Goal: Check status: Check status

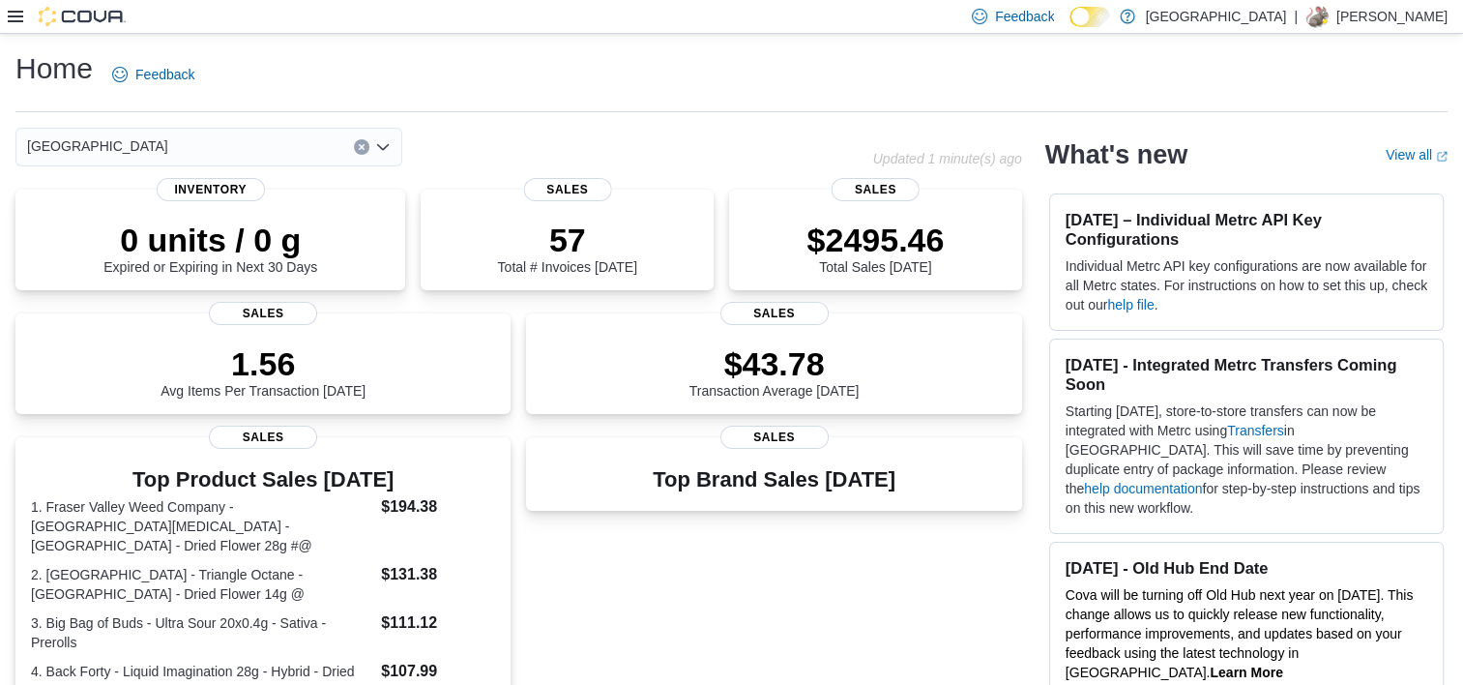
click at [19, 18] on icon at bounding box center [15, 16] width 15 height 15
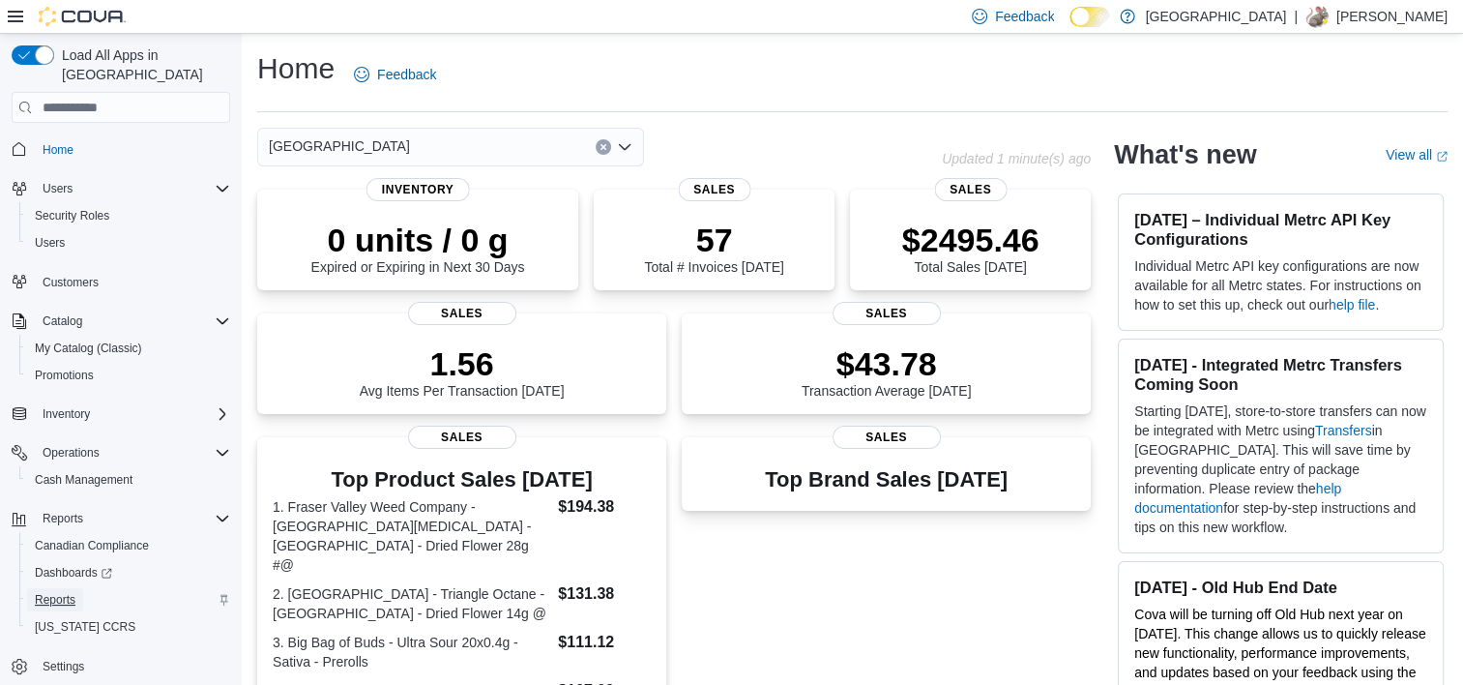
click at [66, 592] on span "Reports" at bounding box center [55, 599] width 41 height 15
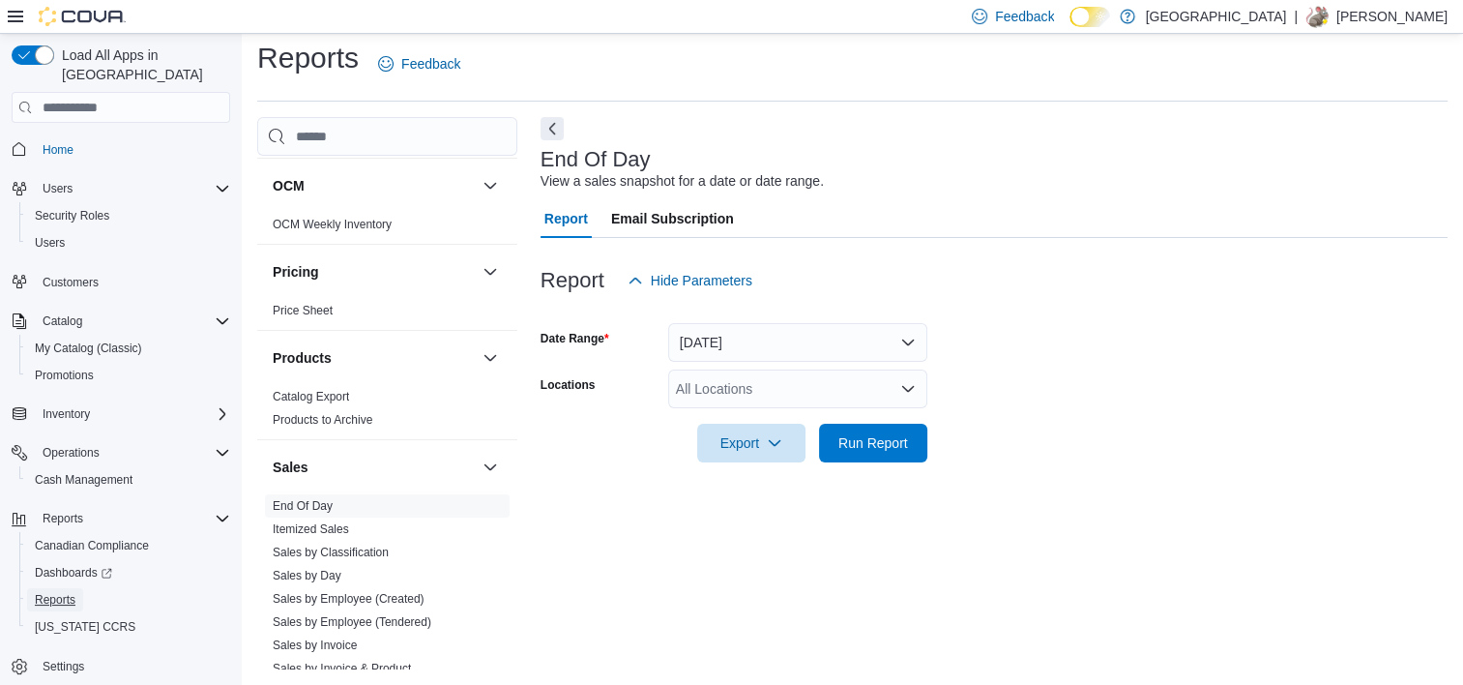
scroll to position [1160, 0]
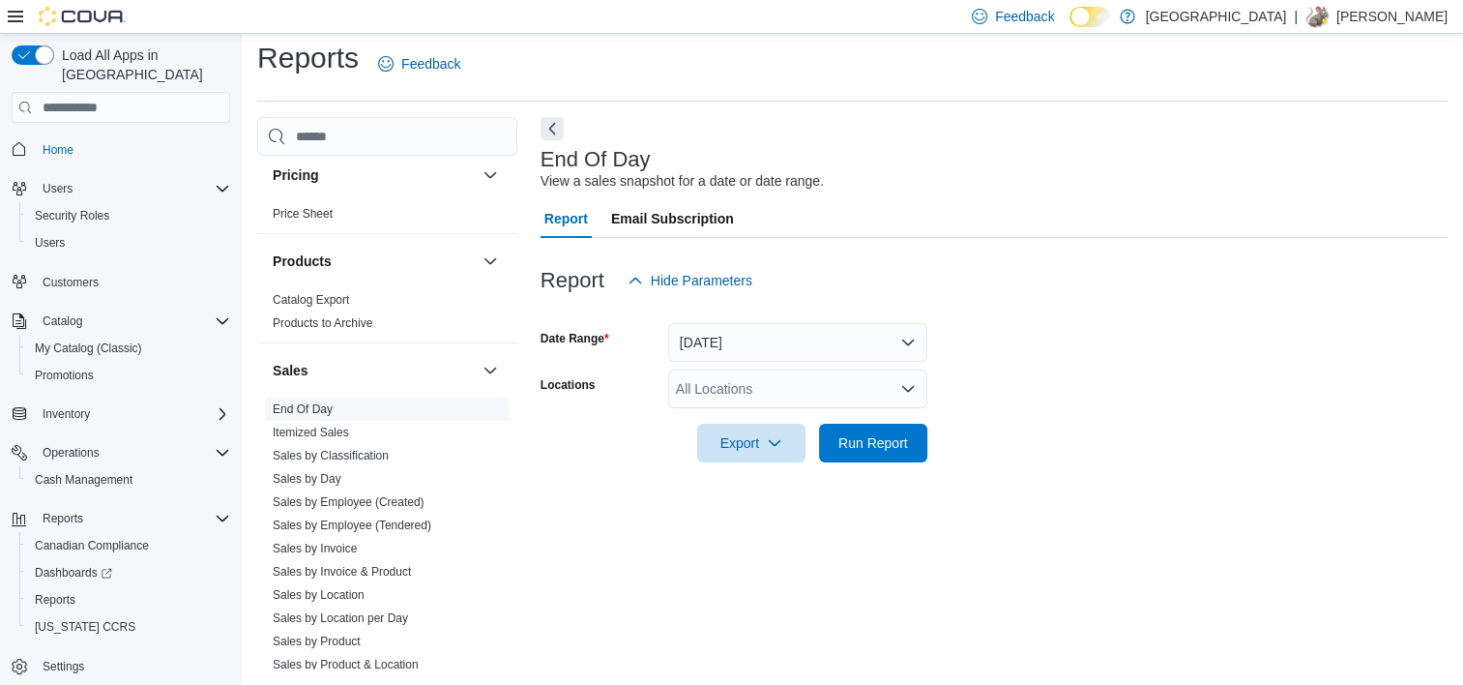
click at [327, 406] on link "End Of Day" at bounding box center [303, 409] width 60 height 14
click at [856, 395] on div "All Locations" at bounding box center [797, 388] width 259 height 39
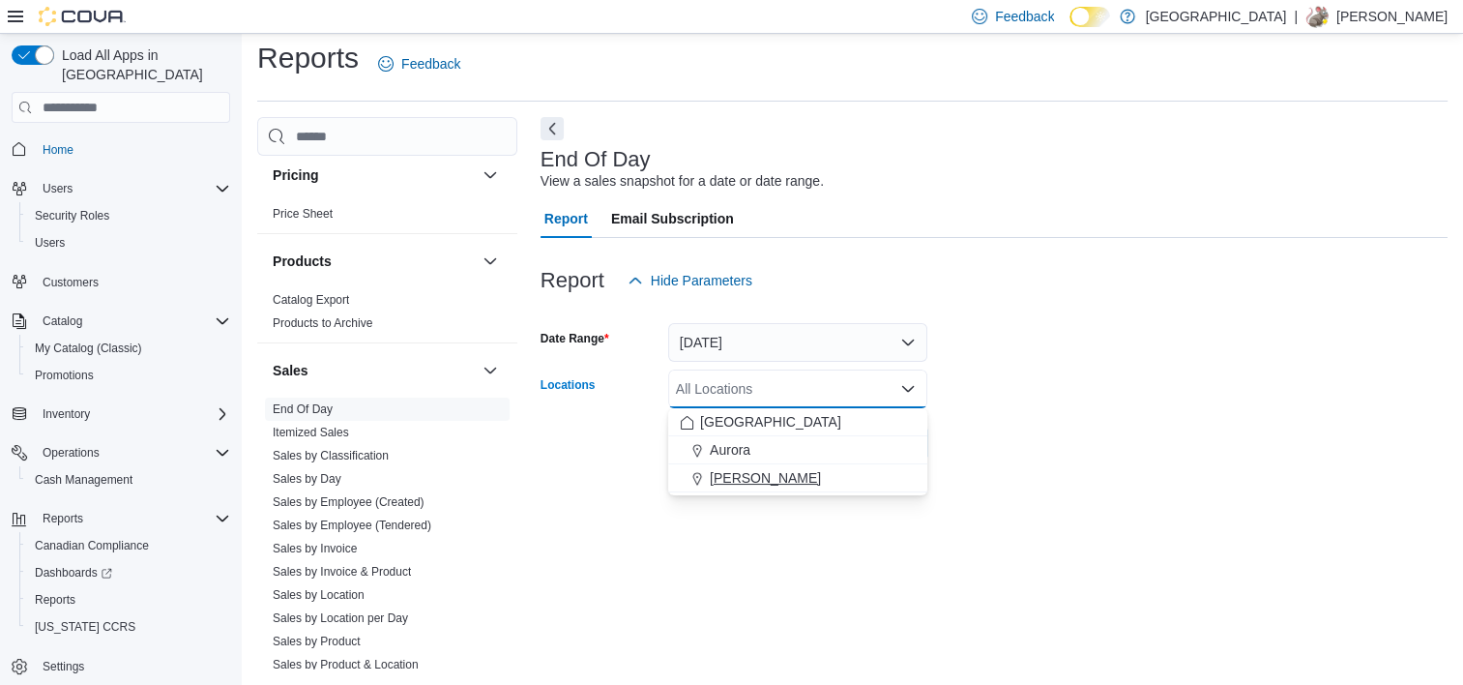
click at [861, 481] on div "[PERSON_NAME]" at bounding box center [798, 477] width 236 height 19
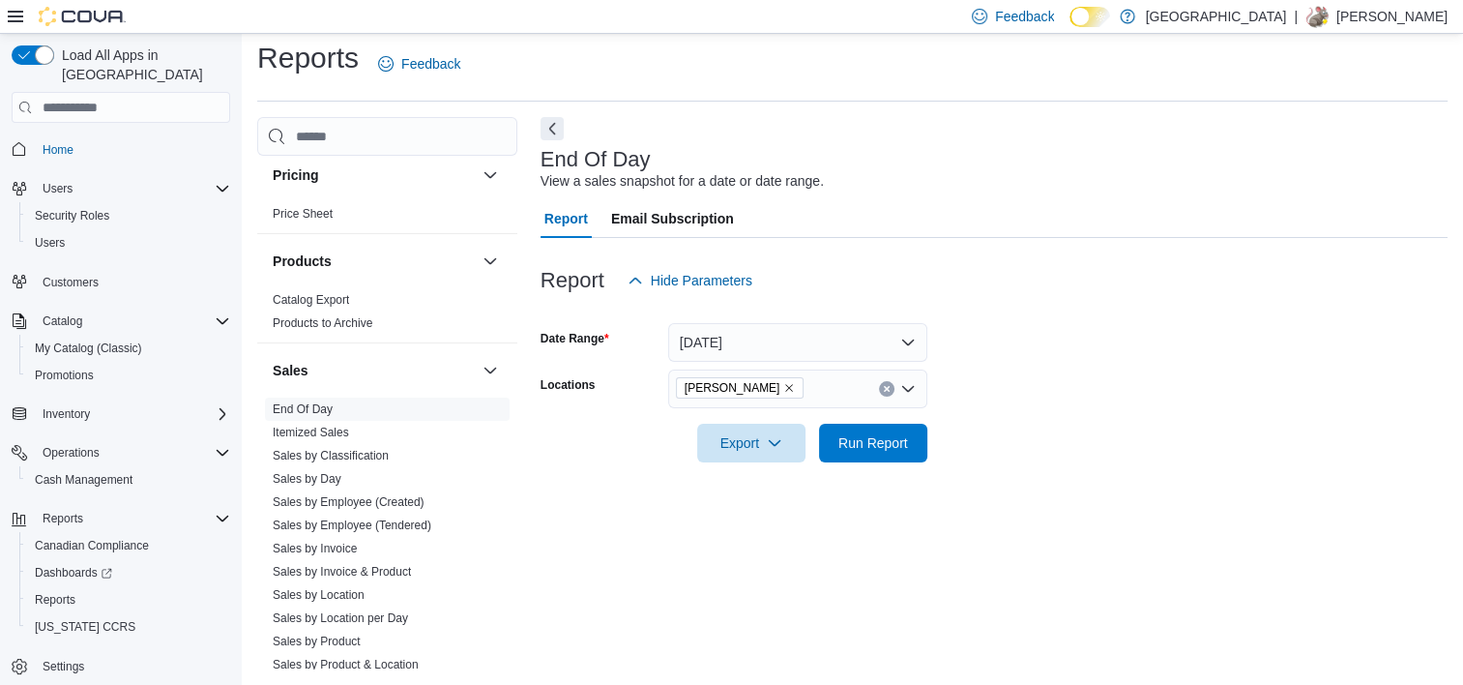
click at [862, 534] on div "End Of Day View a sales snapshot for a date or date range. Report Email Subscri…" at bounding box center [993, 393] width 907 height 552
click at [897, 441] on span "Run Report" at bounding box center [873, 441] width 70 height 19
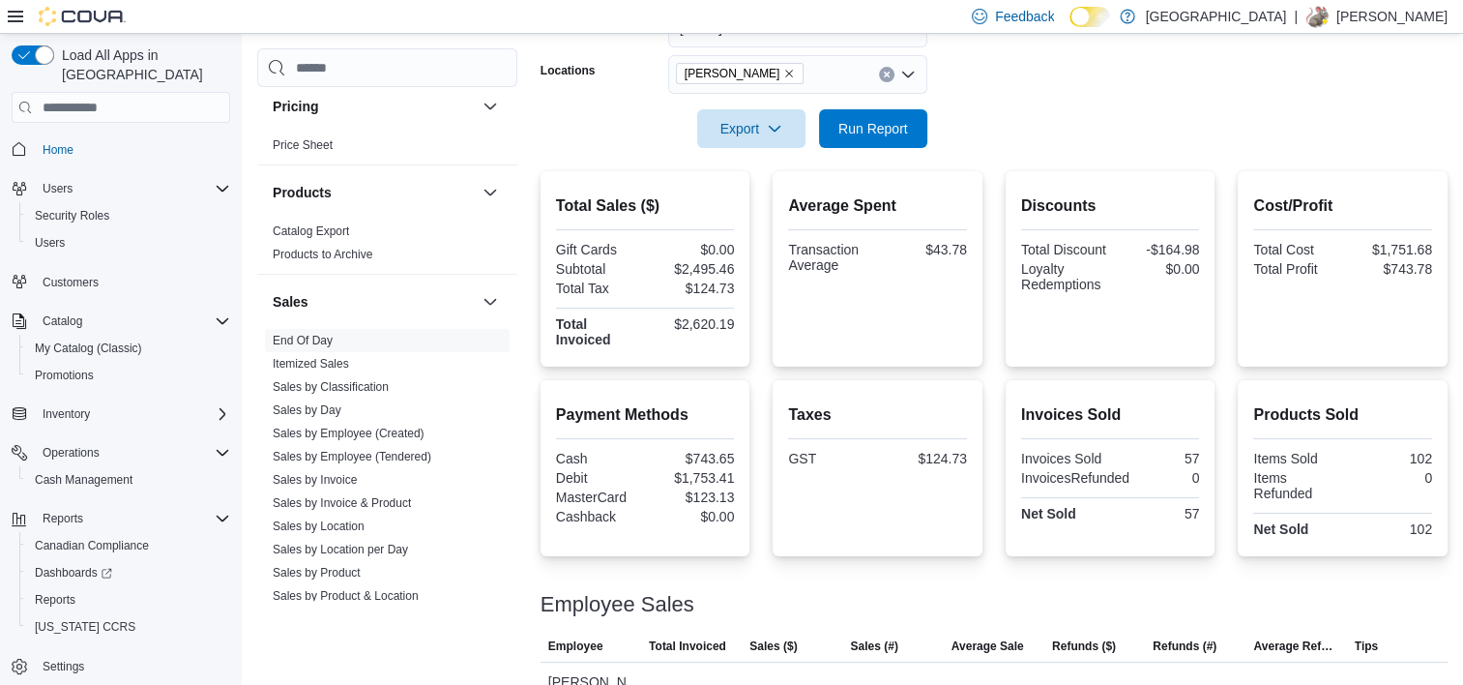
scroll to position [112, 0]
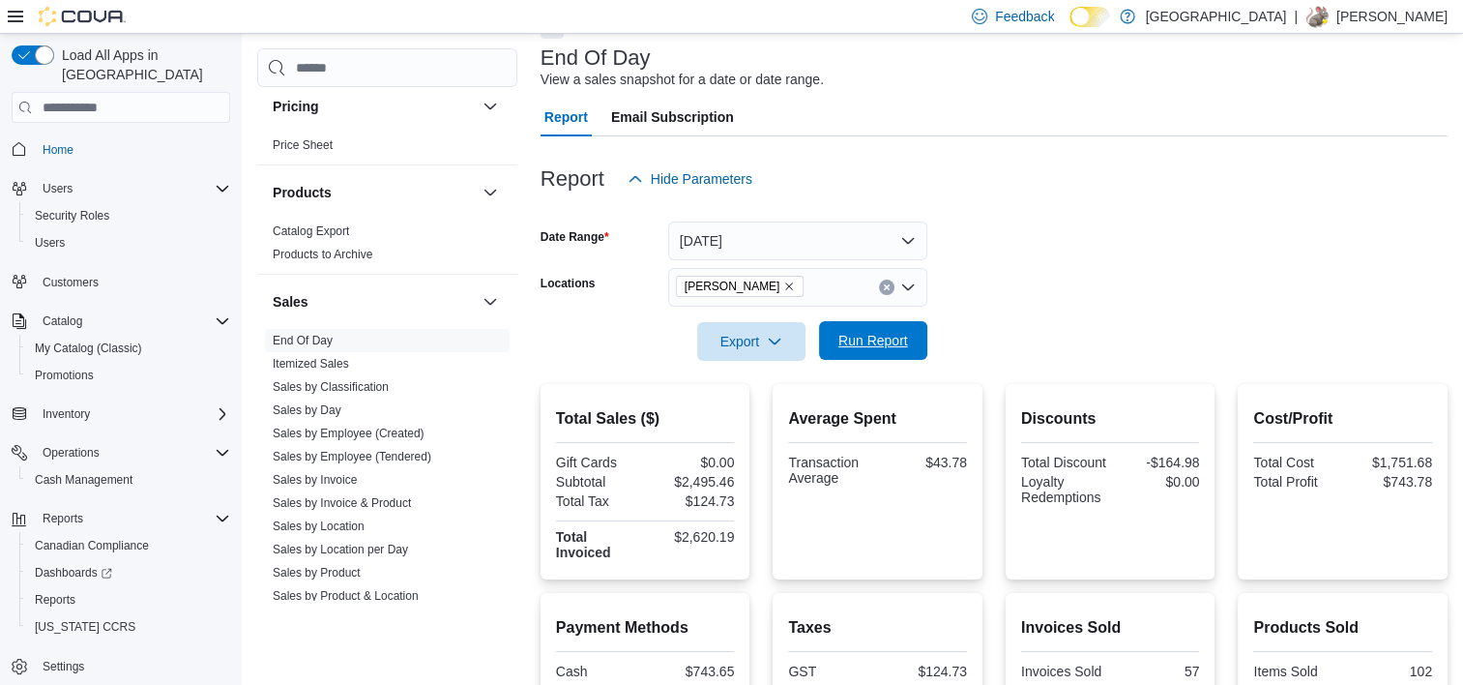
click at [858, 342] on span "Run Report" at bounding box center [873, 340] width 70 height 19
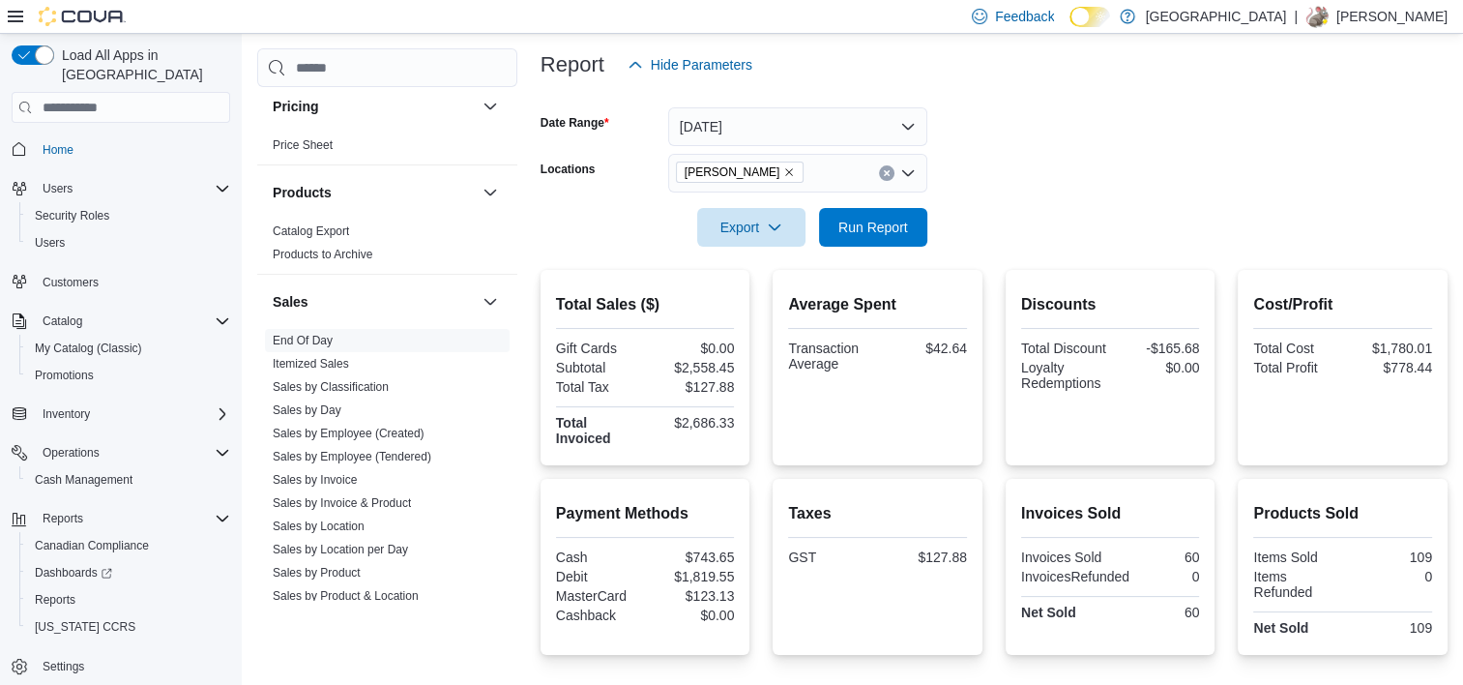
scroll to position [0, 0]
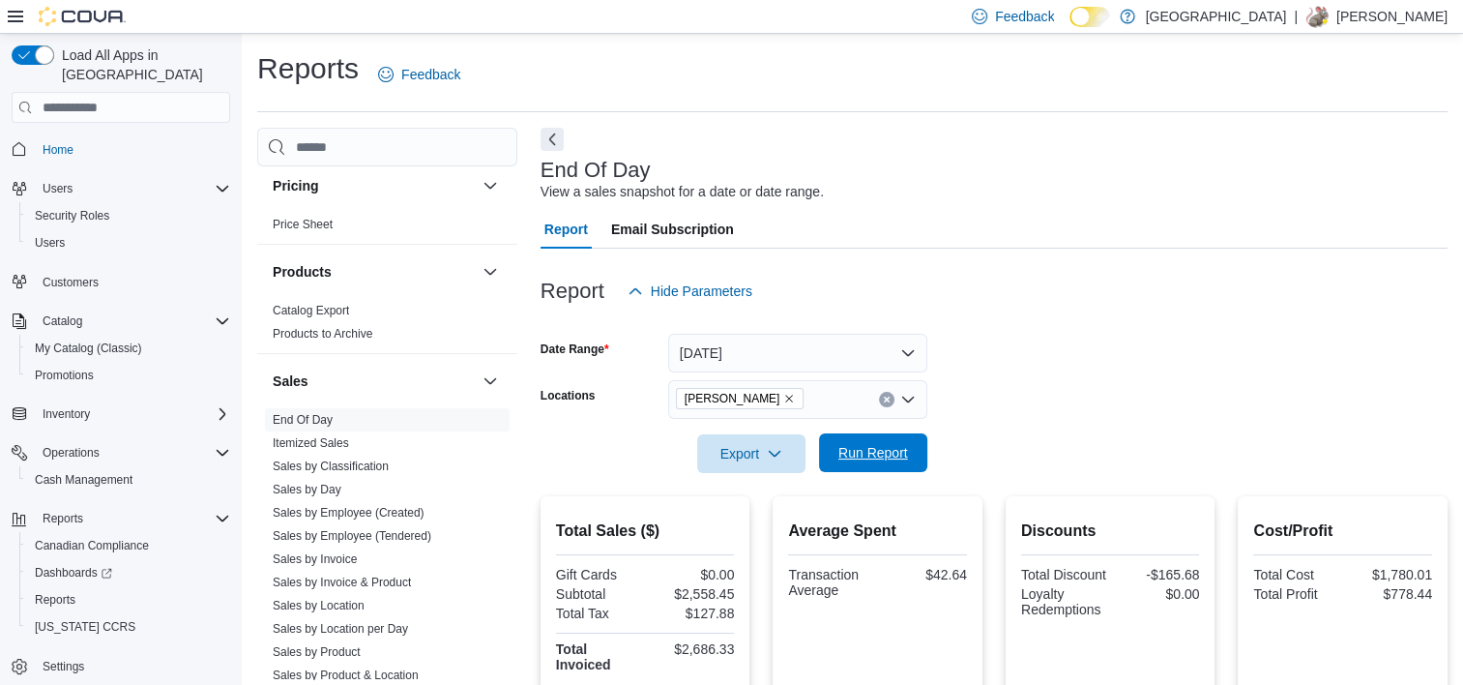
click at [881, 452] on span "Run Report" at bounding box center [873, 452] width 70 height 19
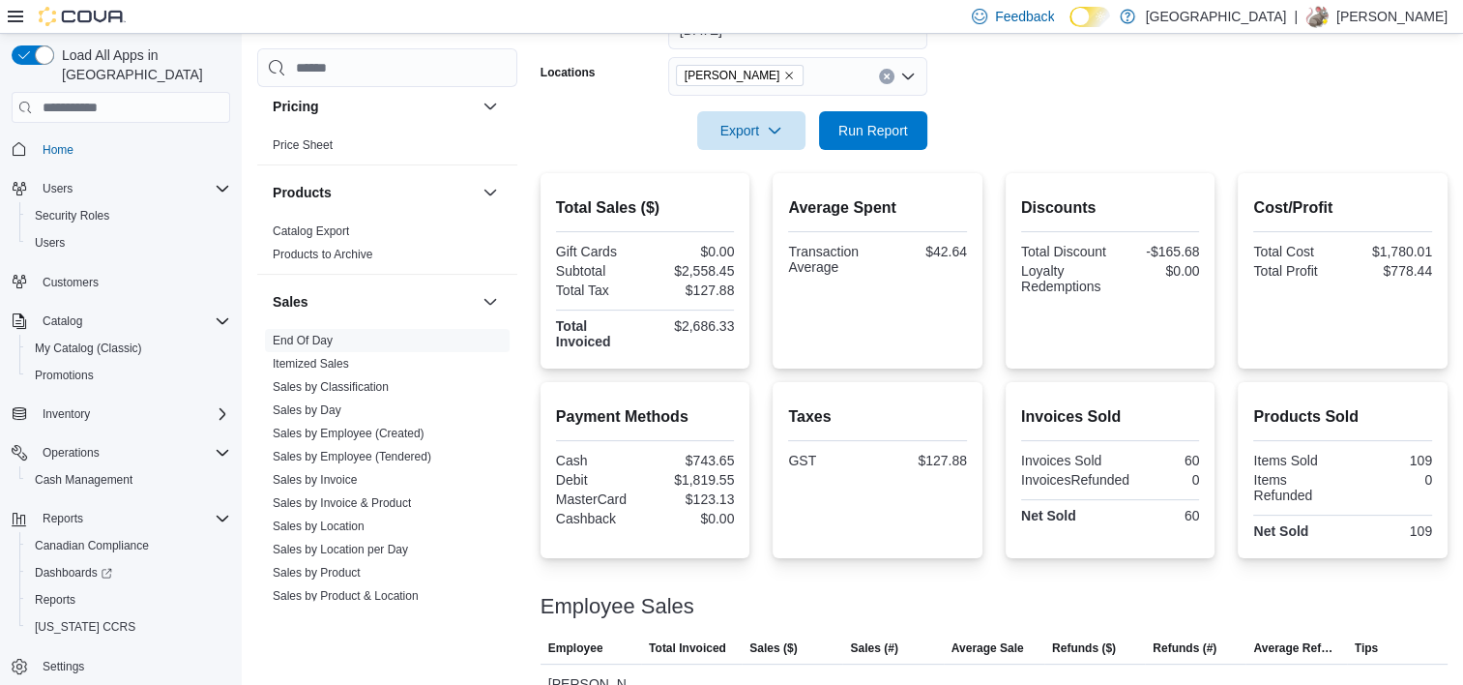
scroll to position [15, 0]
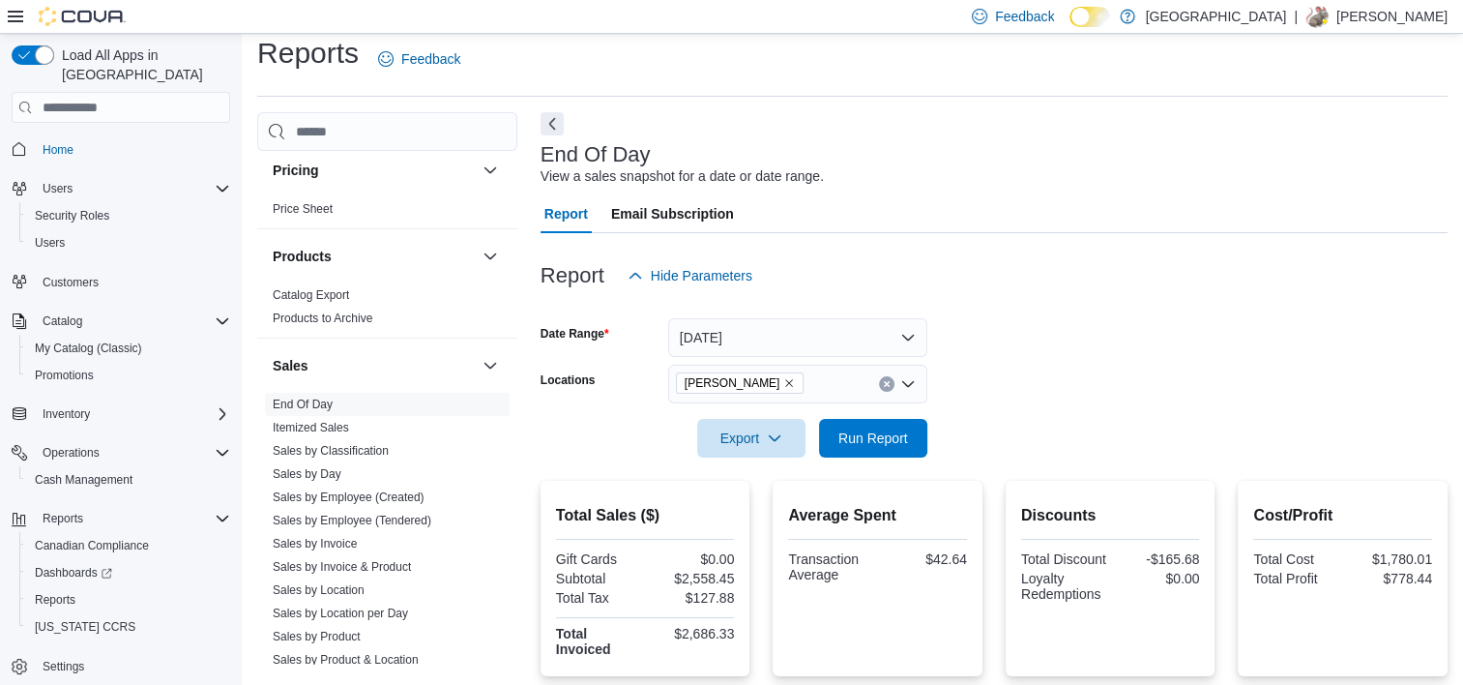
click at [927, 427] on form "Date Range [DATE] Locations [GEOGRAPHIC_DATA] Cannabis Export Run Report" at bounding box center [993, 376] width 907 height 162
click at [900, 424] on span "Run Report" at bounding box center [873, 437] width 85 height 39
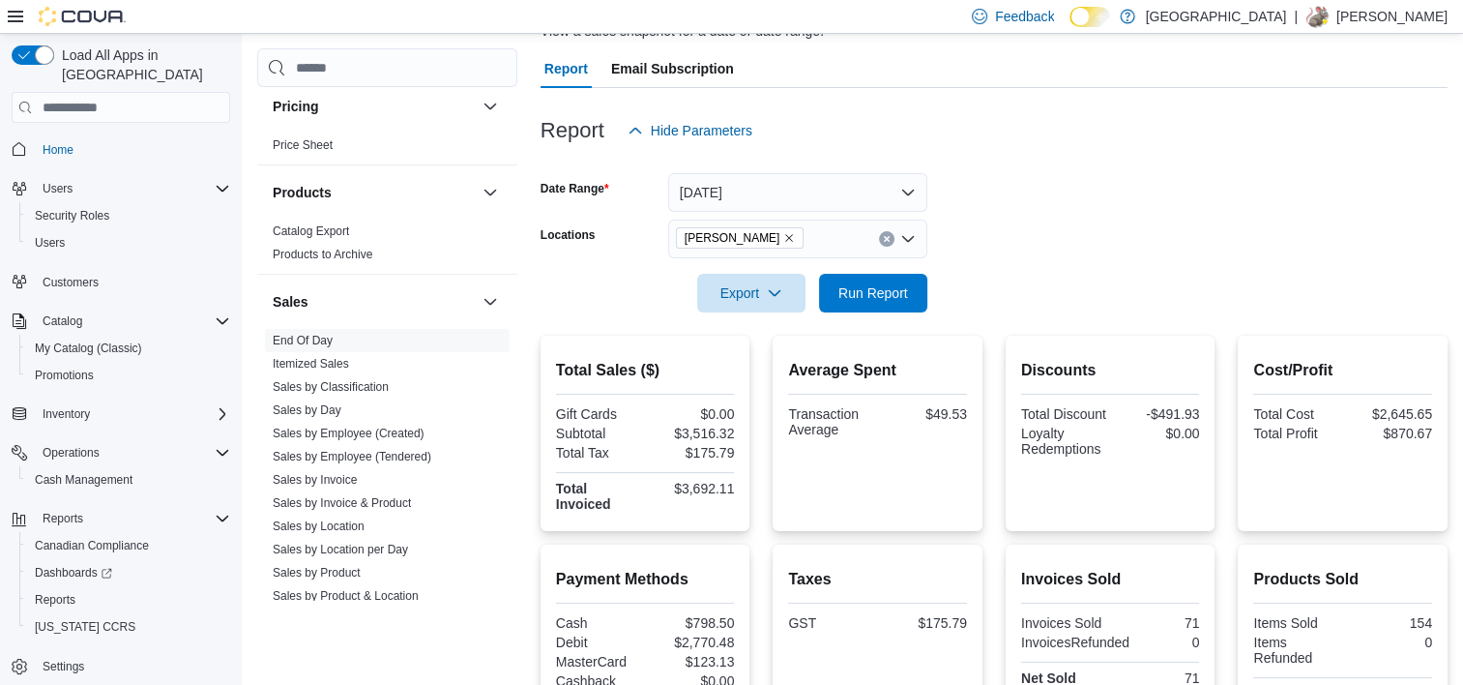
scroll to position [0, 0]
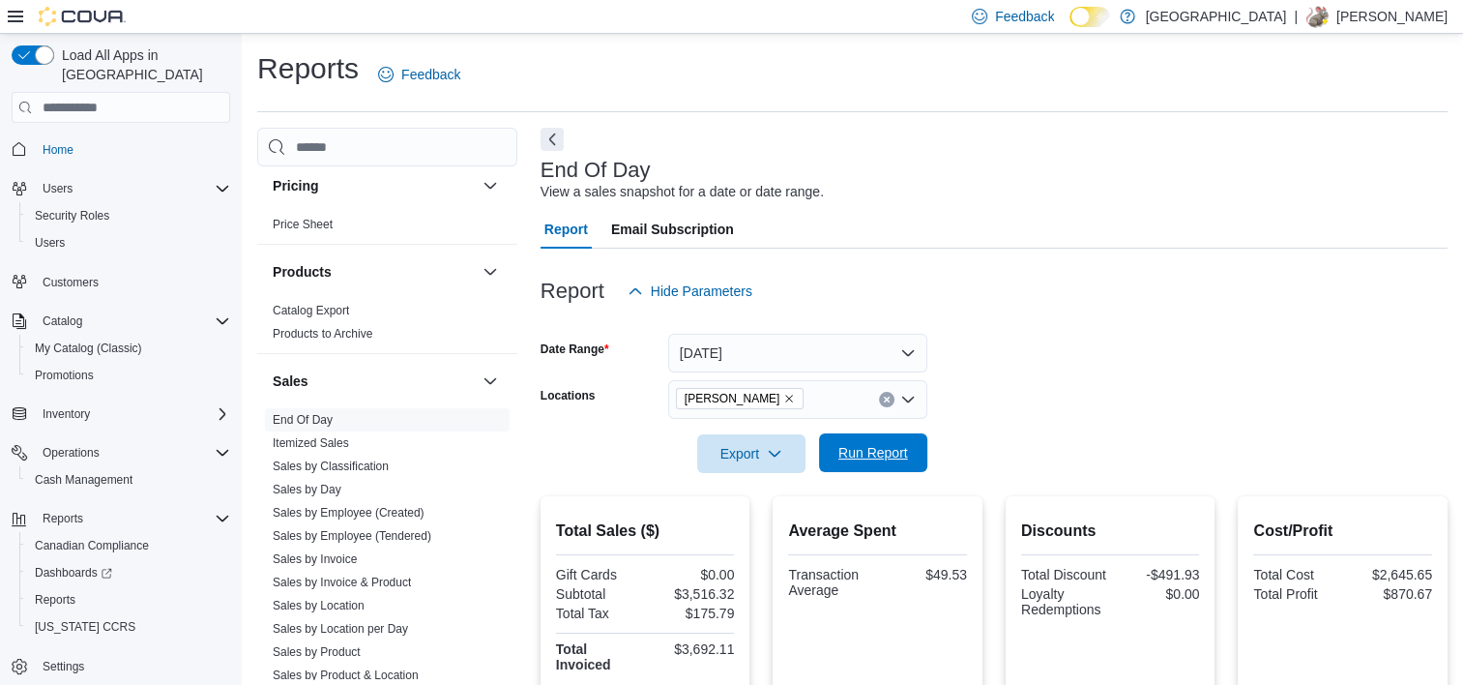
click at [894, 465] on span "Run Report" at bounding box center [873, 452] width 85 height 39
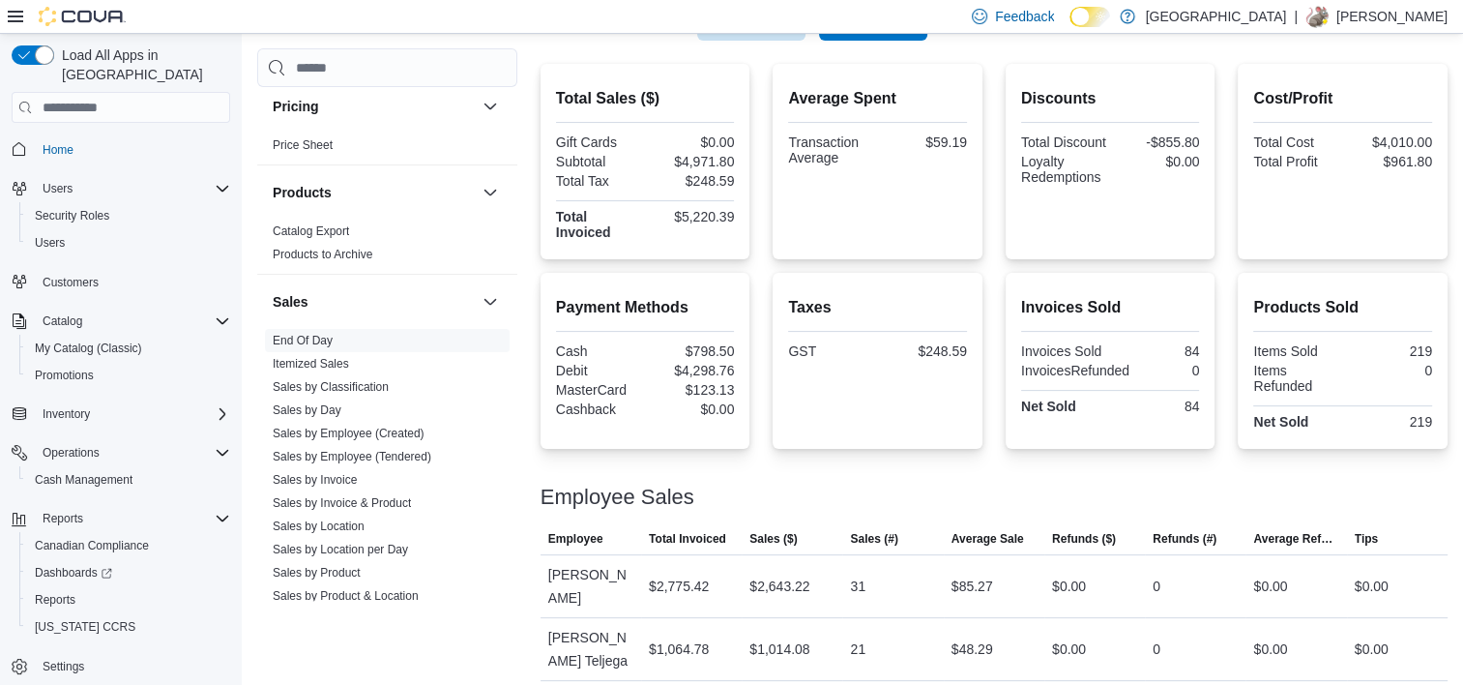
scroll to position [402, 0]
